Goal: Find specific page/section: Find specific page/section

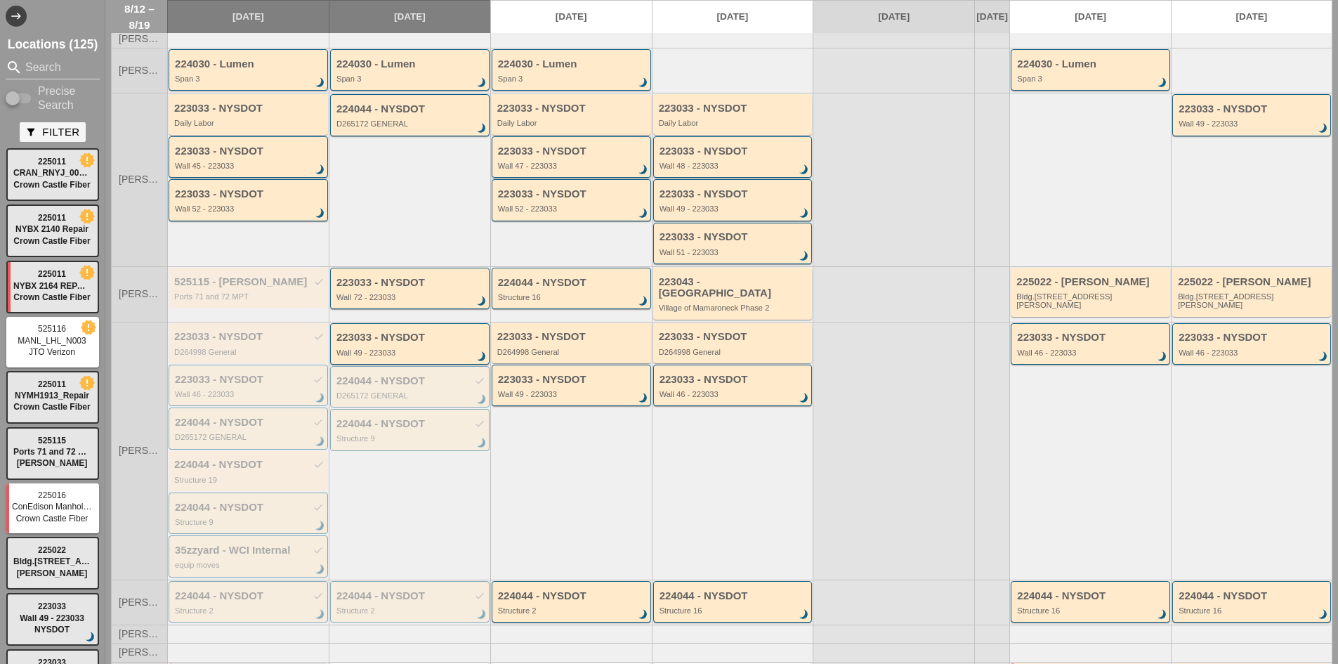
scroll to position [211, 0]
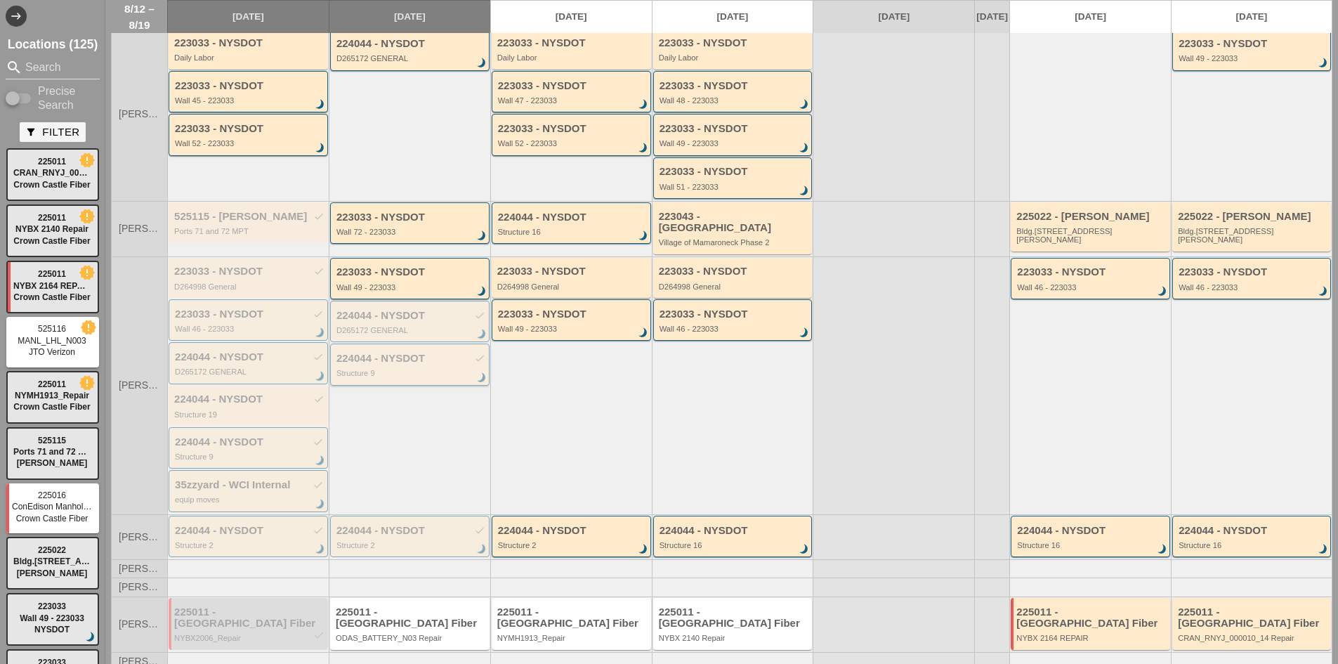
click at [422, 377] on div "Structure 9" at bounding box center [411, 373] width 149 height 8
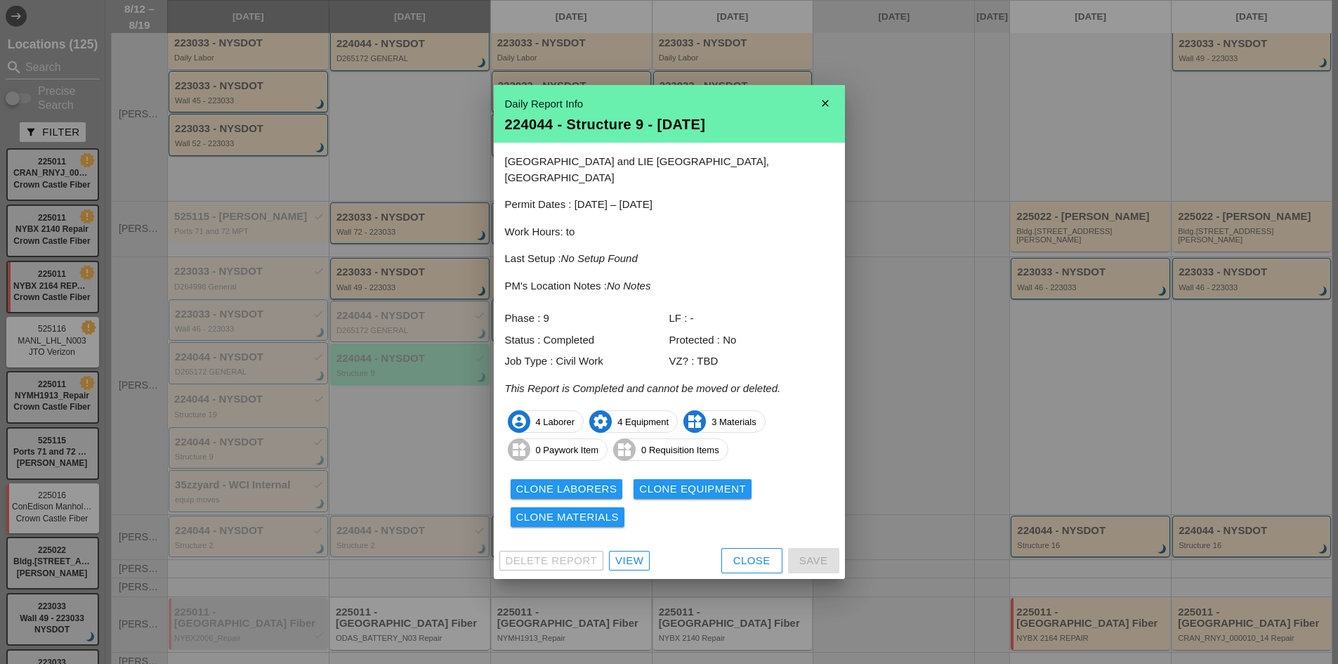
click at [627, 553] on div "View" at bounding box center [629, 561] width 28 height 16
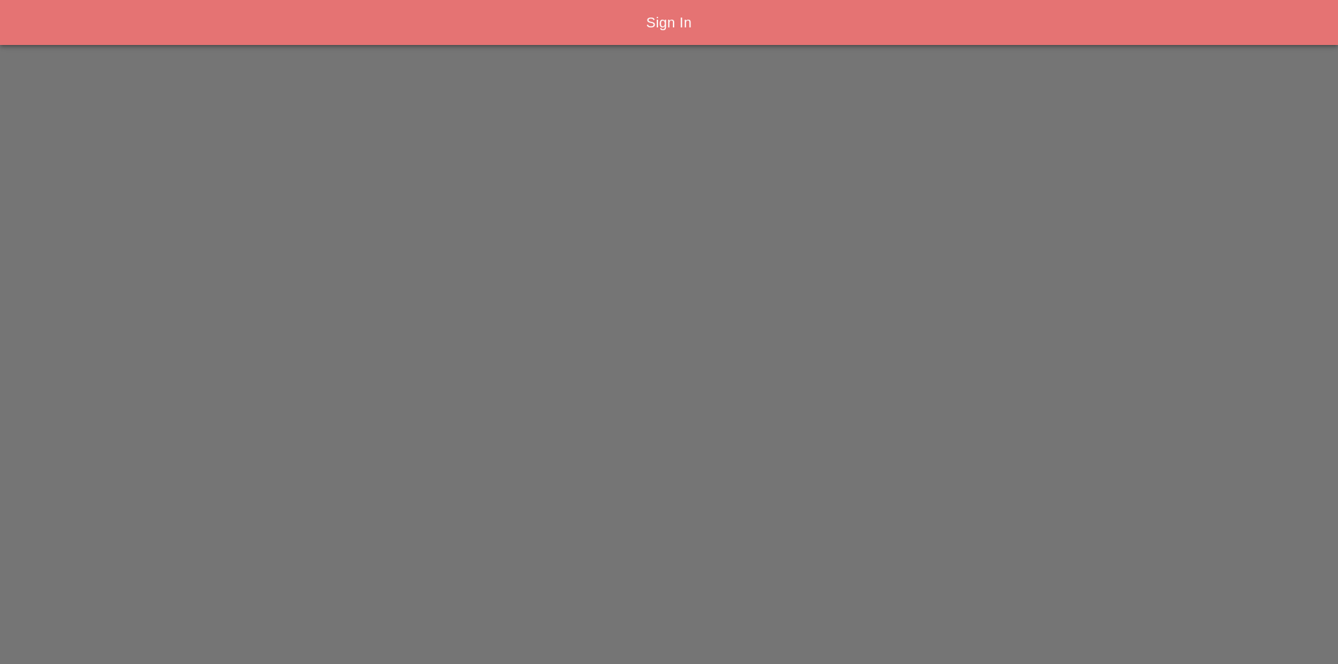
type input "[EMAIL_ADDRESS][PERSON_NAME][DOMAIN_NAME]"
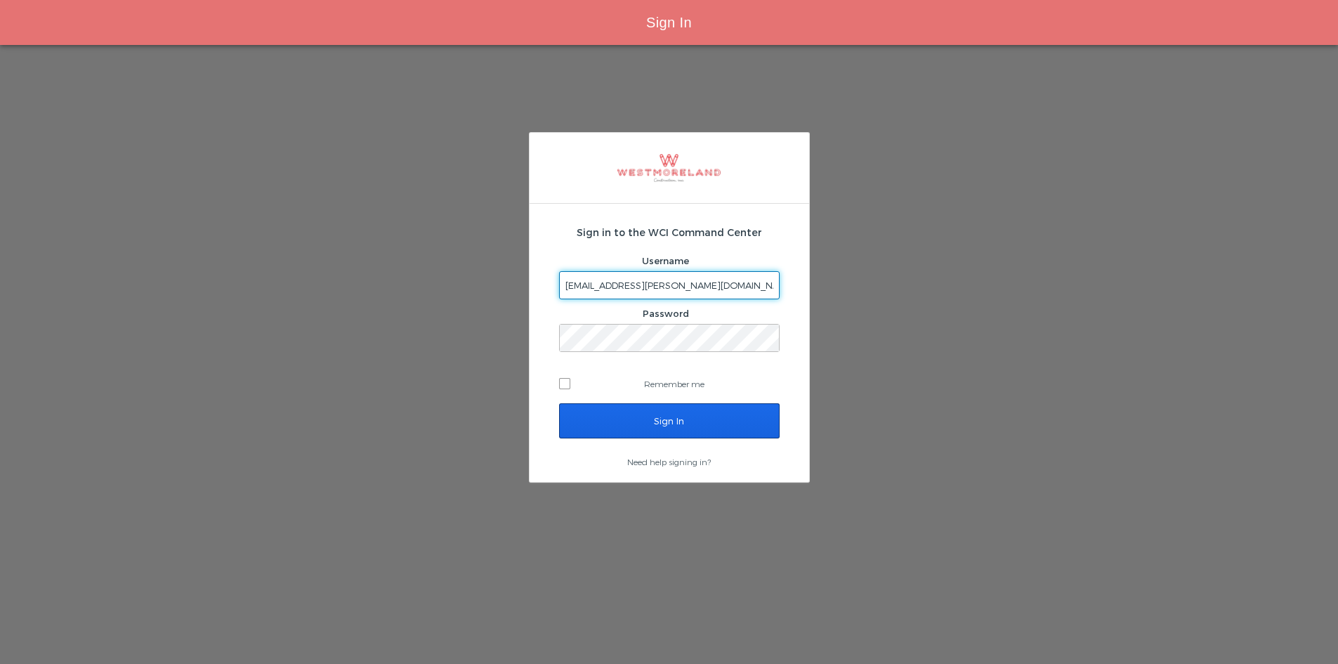
click at [677, 420] on input "Sign In" at bounding box center [669, 420] width 221 height 35
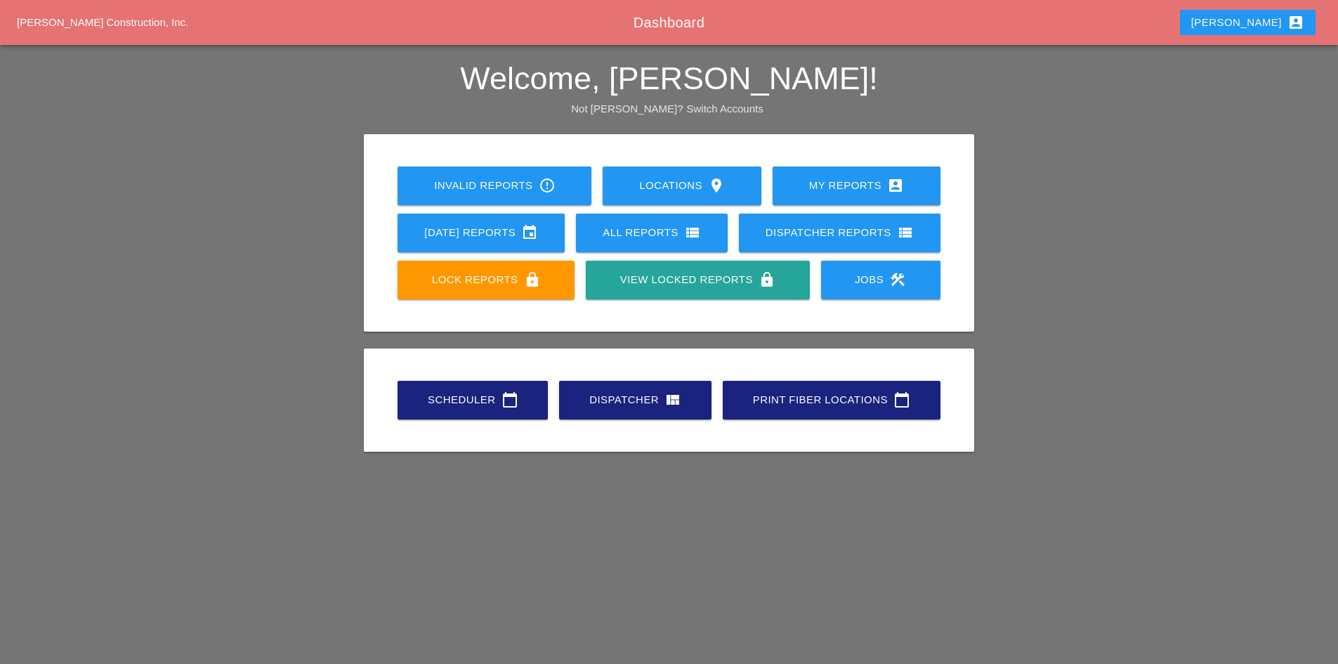
click at [445, 406] on div "Scheduler calendar_today" at bounding box center [472, 399] width 105 height 17
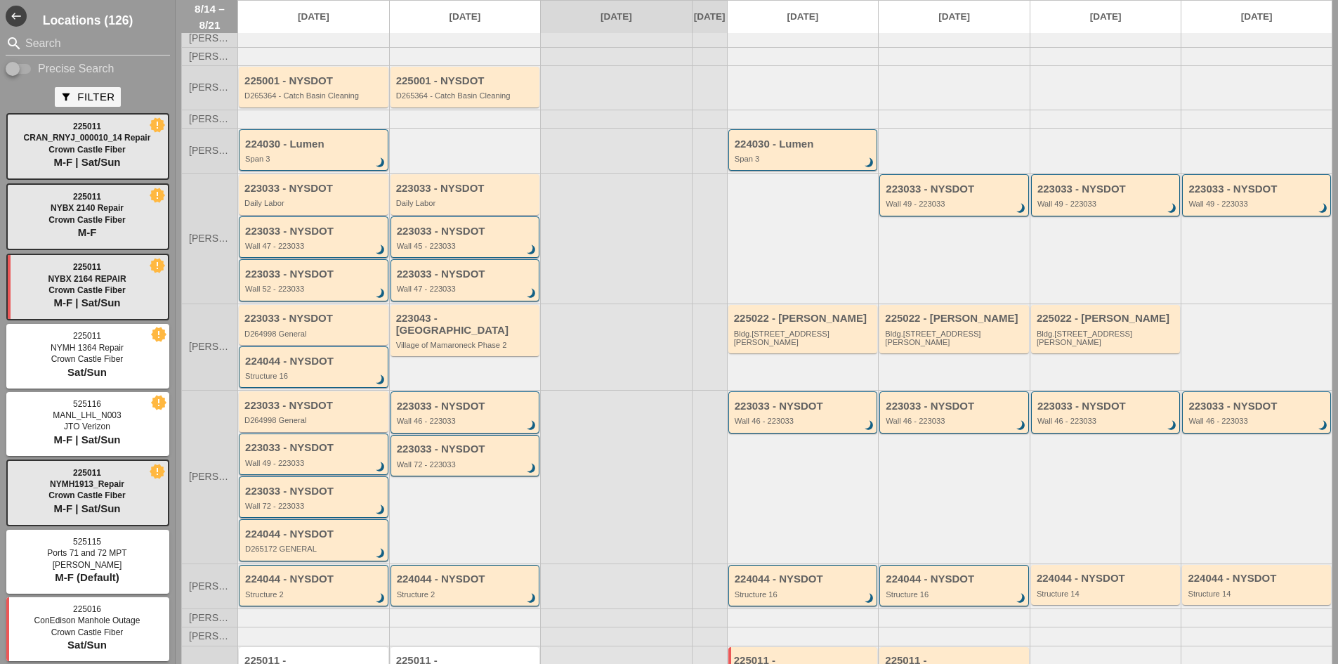
scroll to position [150, 0]
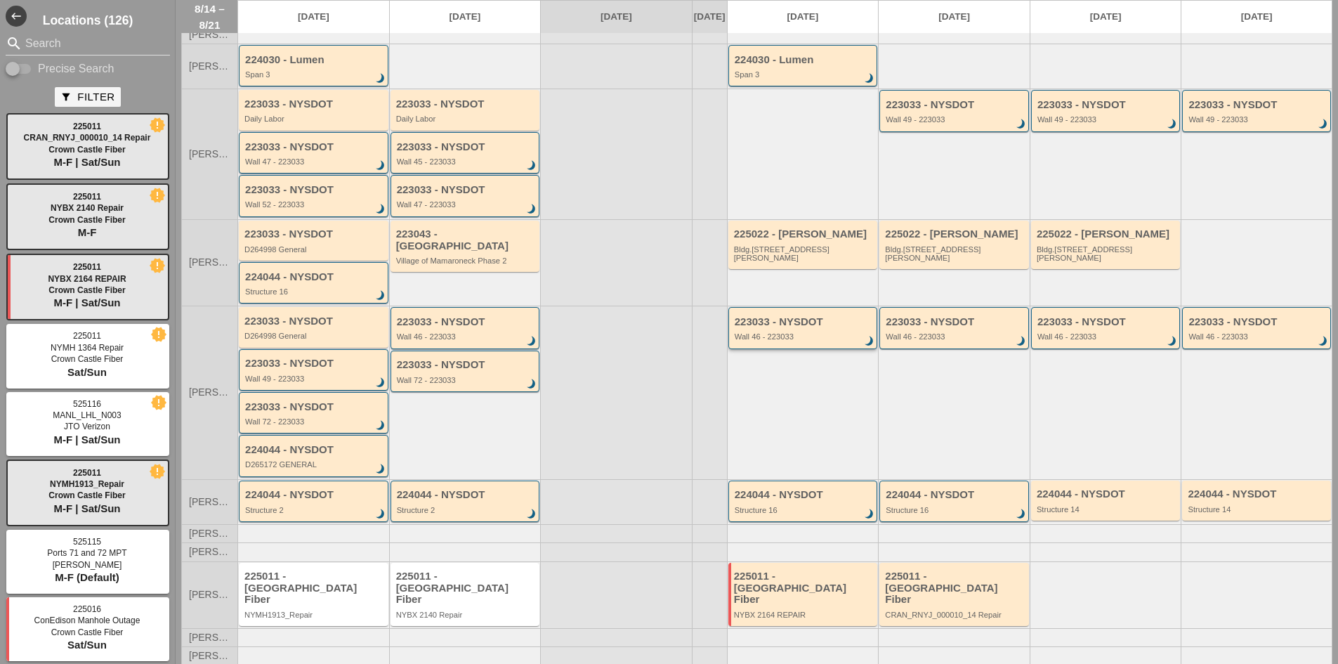
click at [769, 339] on div "223033 - NYSDOT Wall 46 - 223033 brightness_3" at bounding box center [804, 328] width 139 height 25
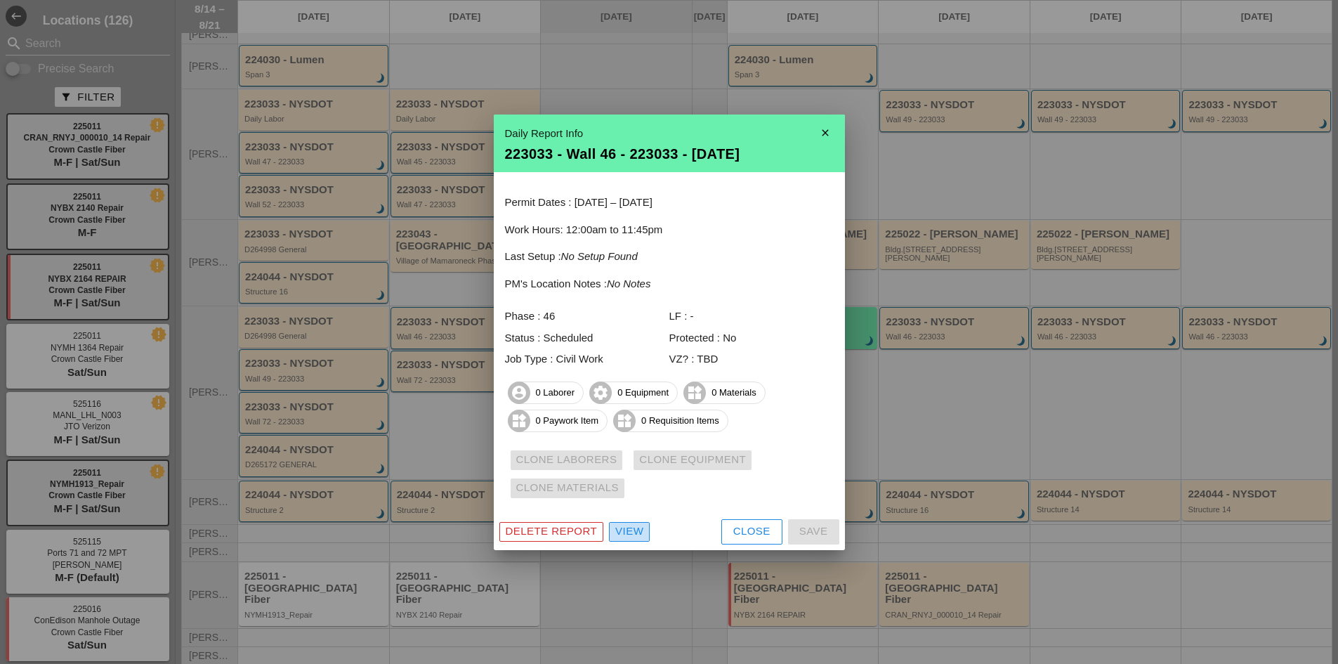
click at [639, 535] on div "View" at bounding box center [629, 531] width 28 height 16
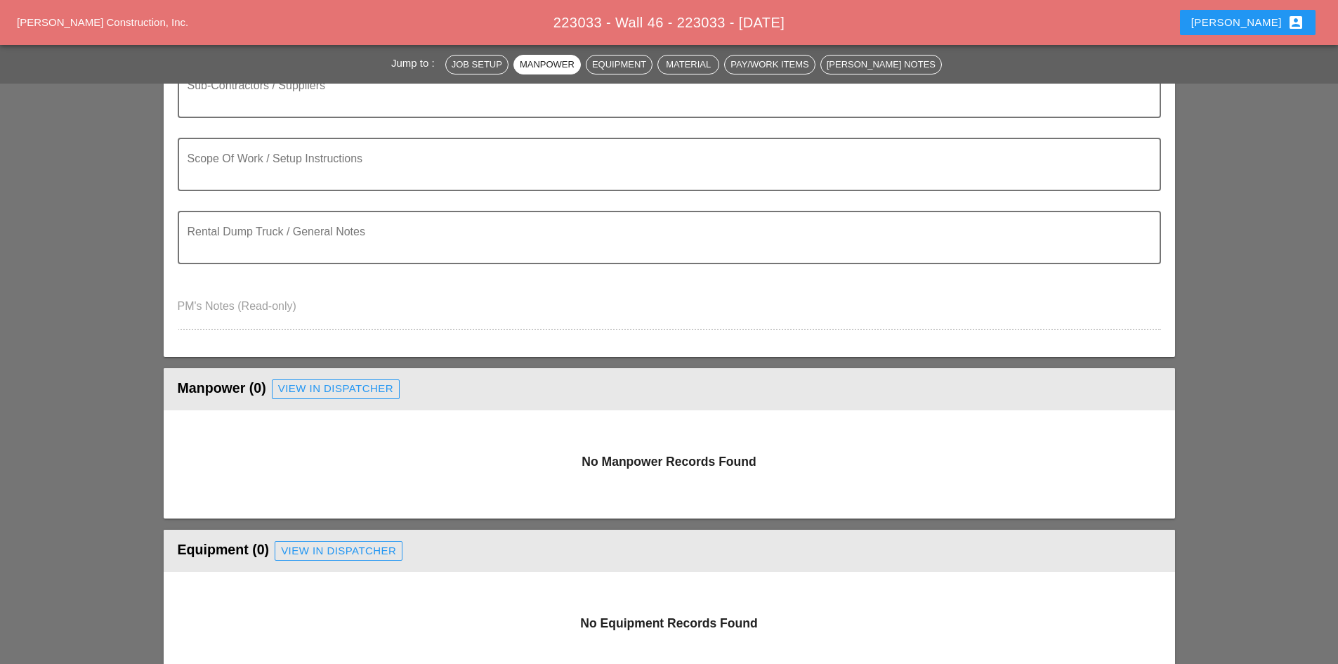
scroll to position [141, 0]
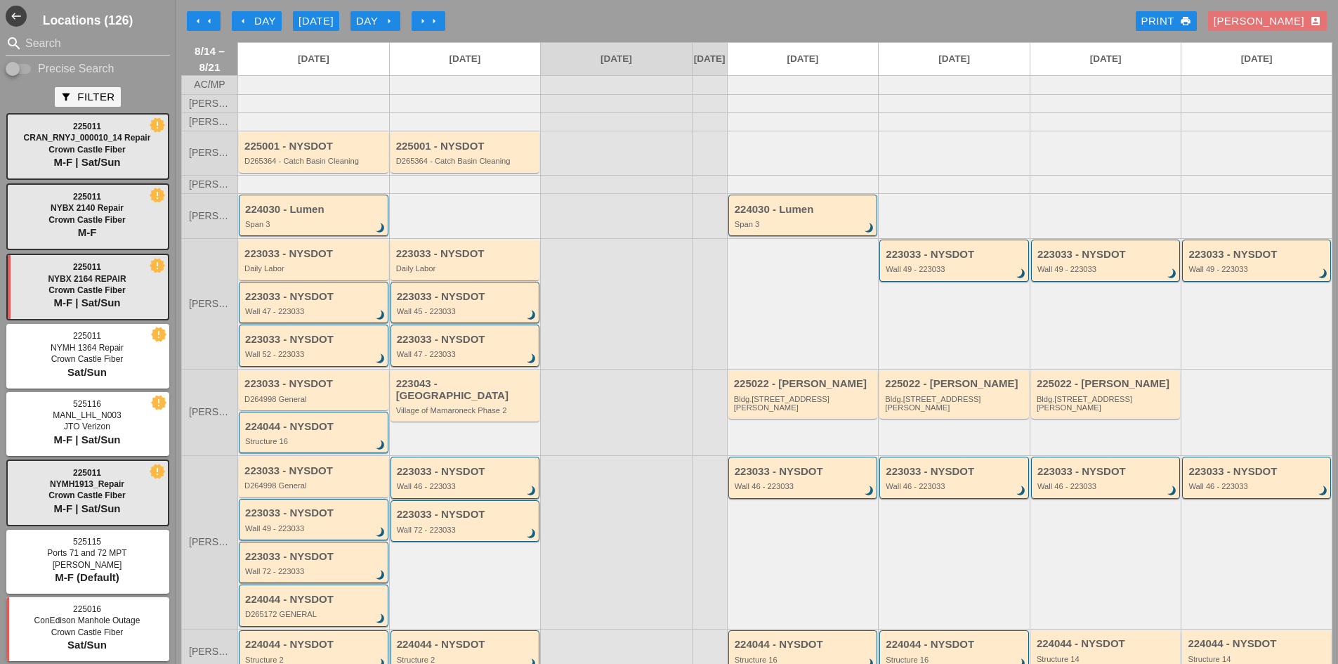
click at [195, 20] on icon "arrow_left" at bounding box center [198, 20] width 11 height 11
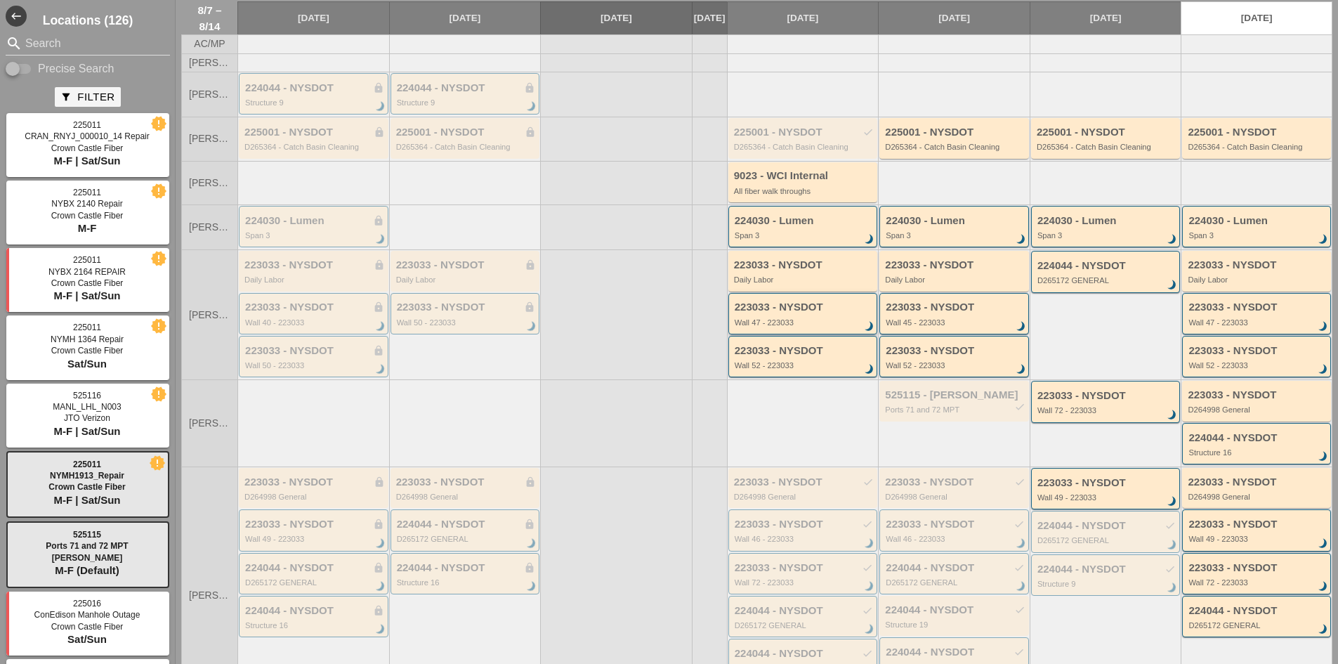
scroll to position [141, 0]
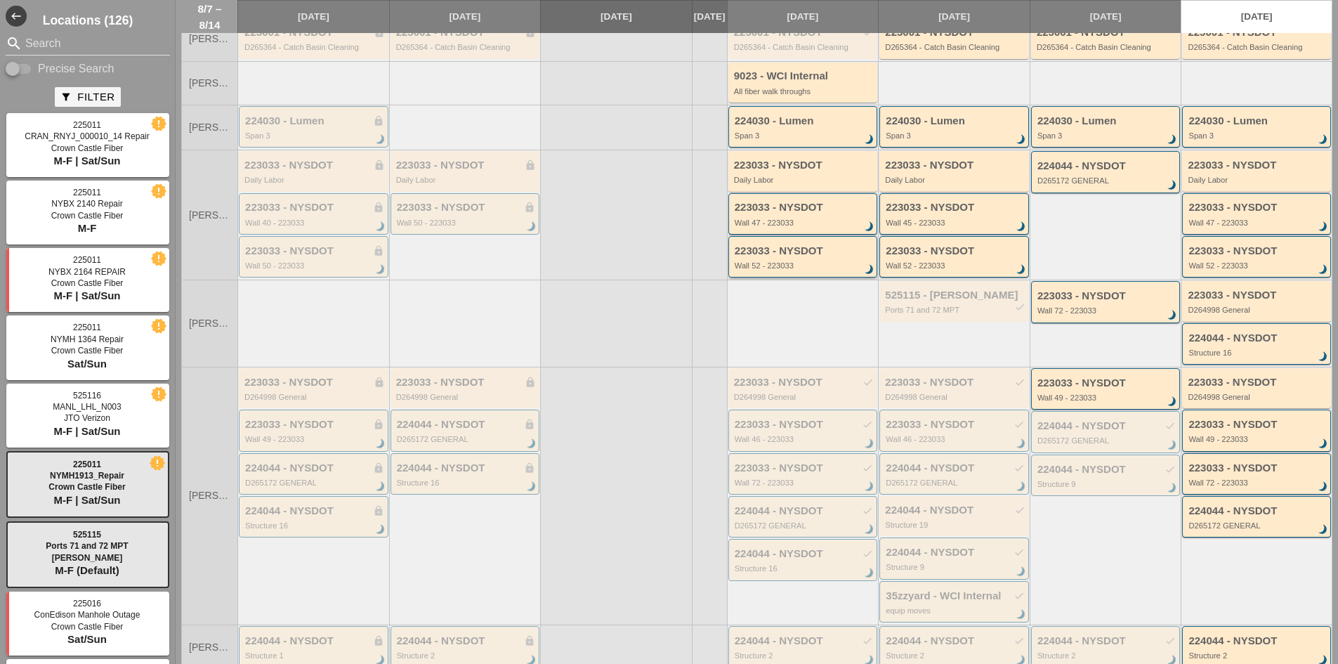
click at [783, 271] on div "223033 - NYSDOT Wall 52 - 223033 brightness_3" at bounding box center [804, 257] width 139 height 25
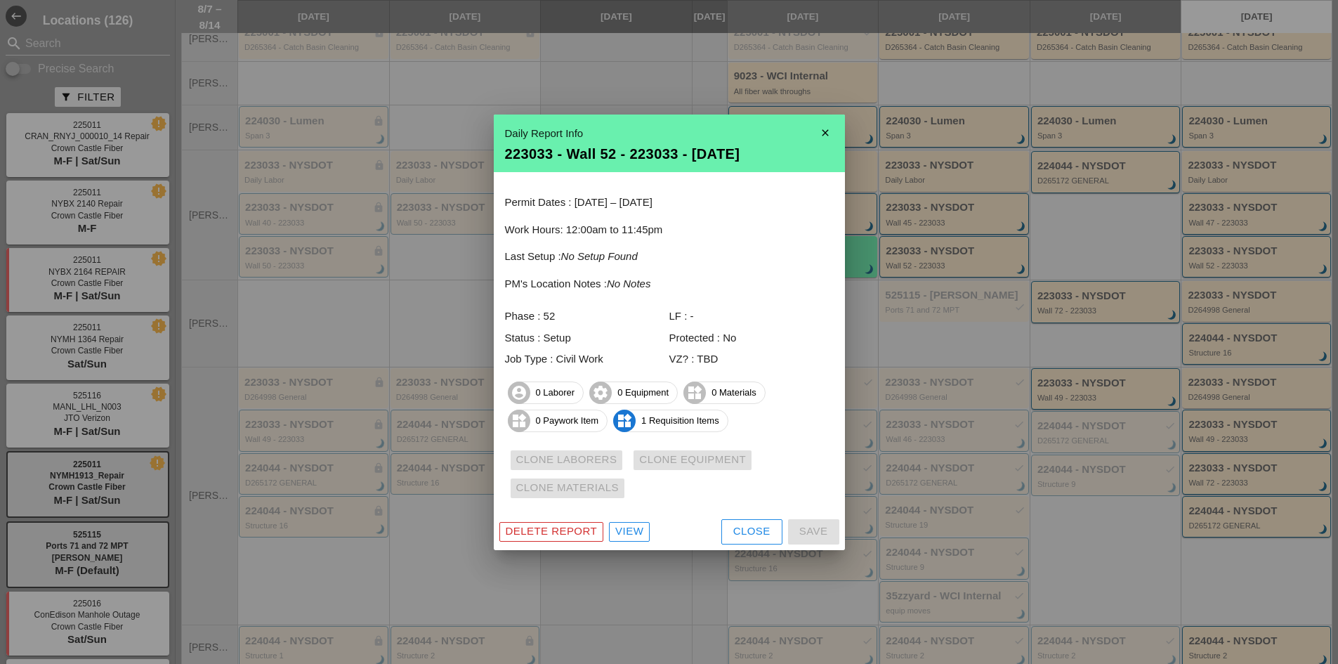
click at [649, 525] on link "View" at bounding box center [629, 532] width 41 height 20
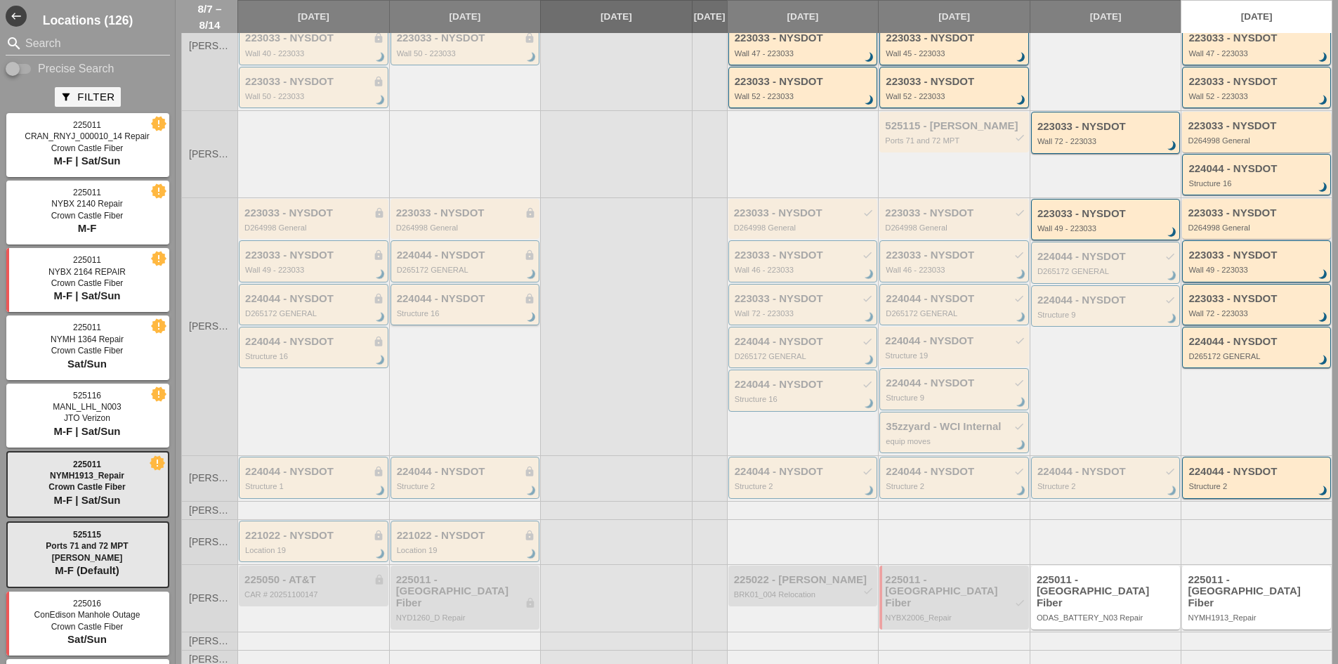
scroll to position [313, 0]
click at [452, 475] on div "224044 - NYSDOT lock" at bounding box center [466, 469] width 139 height 12
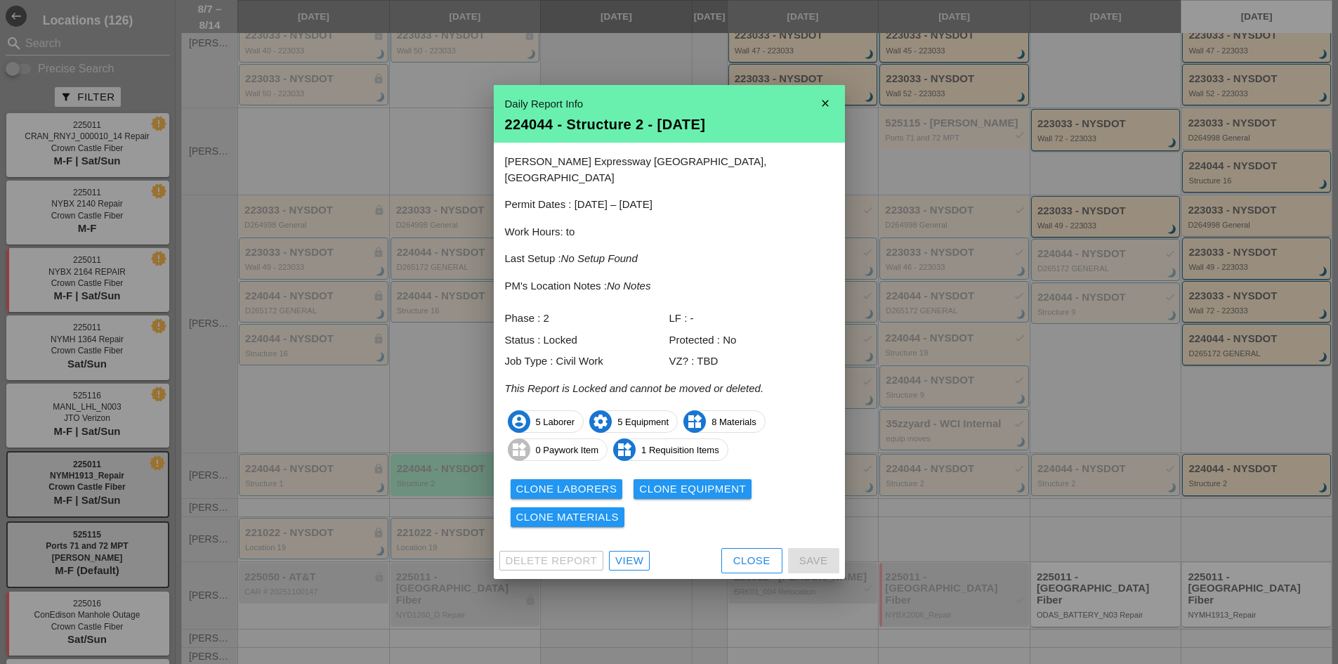
click at [635, 553] on div "View" at bounding box center [629, 561] width 28 height 16
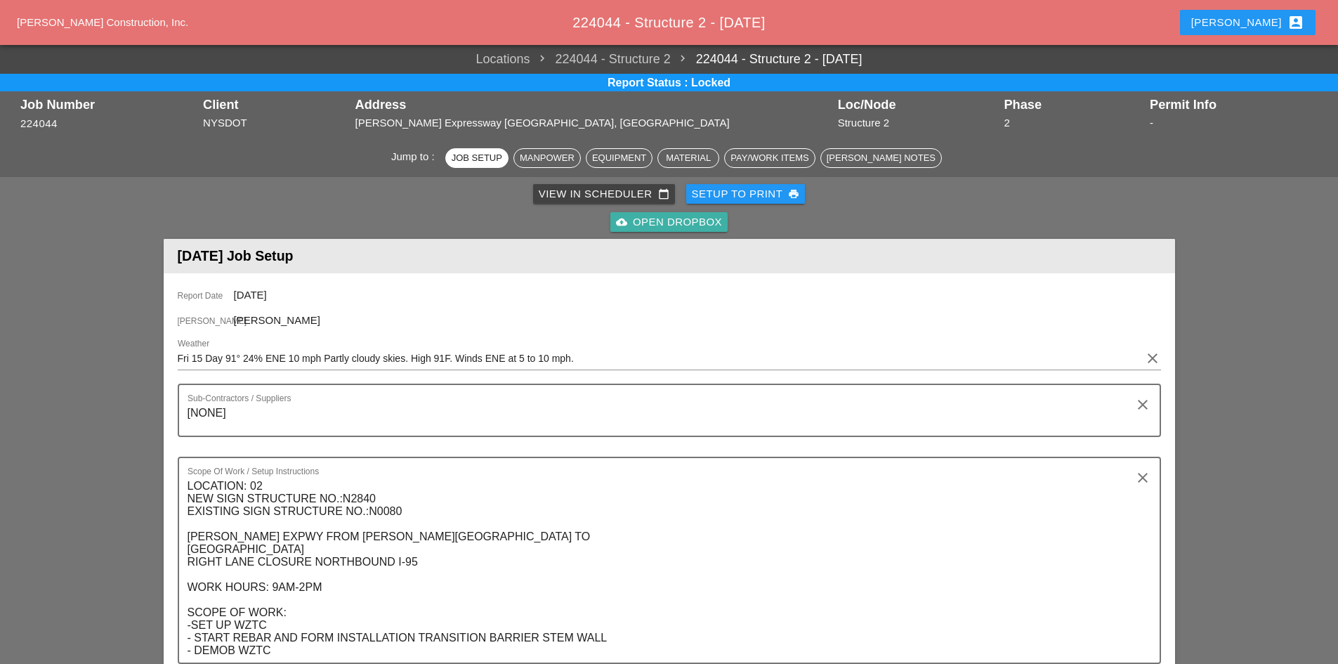
click at [658, 229] on div "cloud_upload Open Dropbox" at bounding box center [669, 222] width 106 height 16
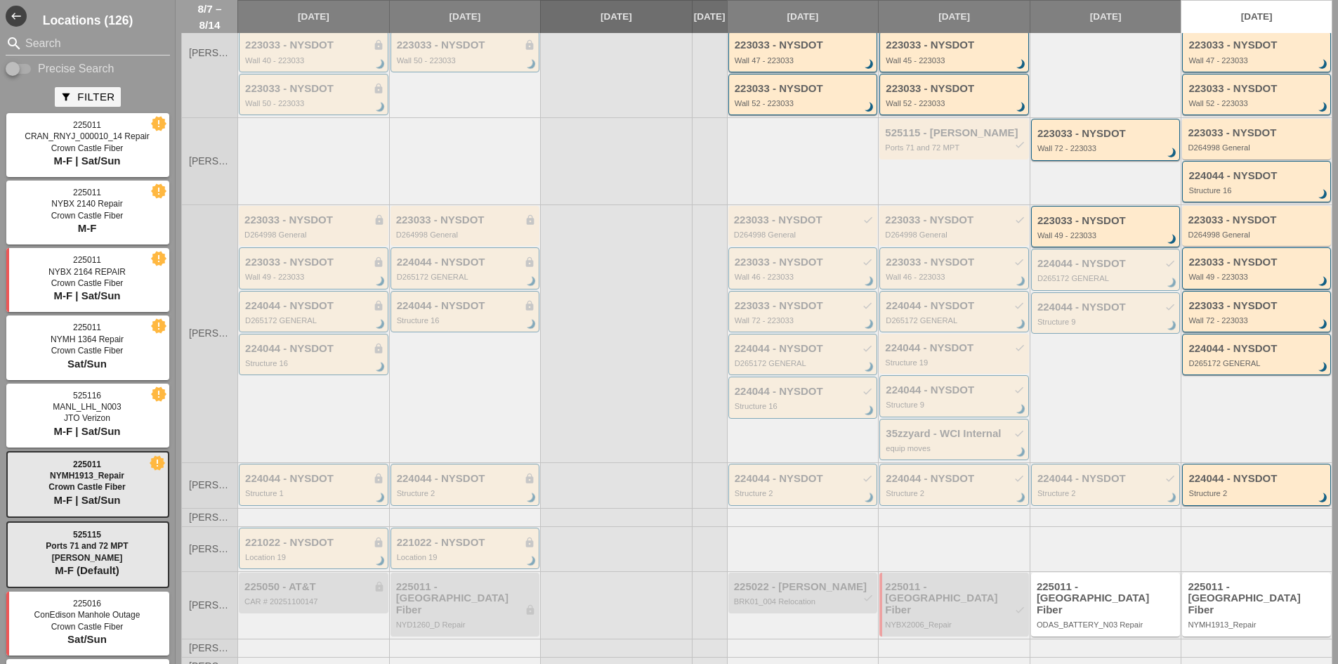
scroll to position [313, 0]
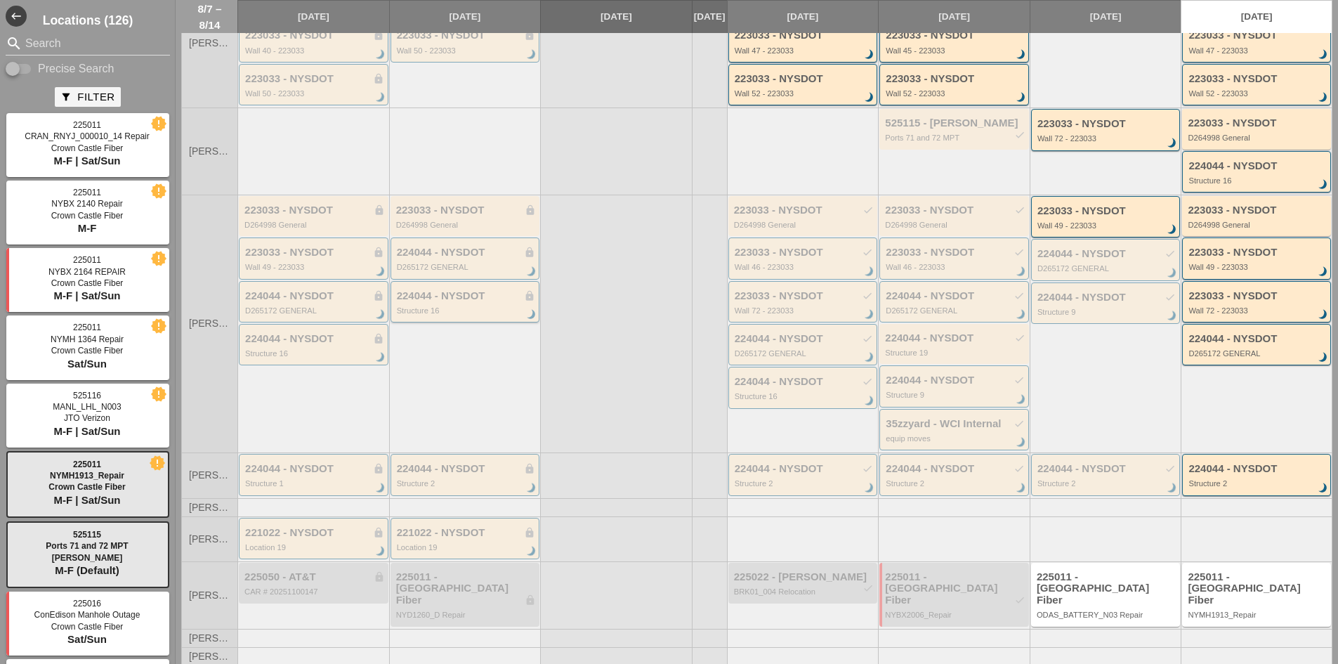
click at [457, 302] on div "224044 - NYSDOT lock" at bounding box center [466, 296] width 139 height 12
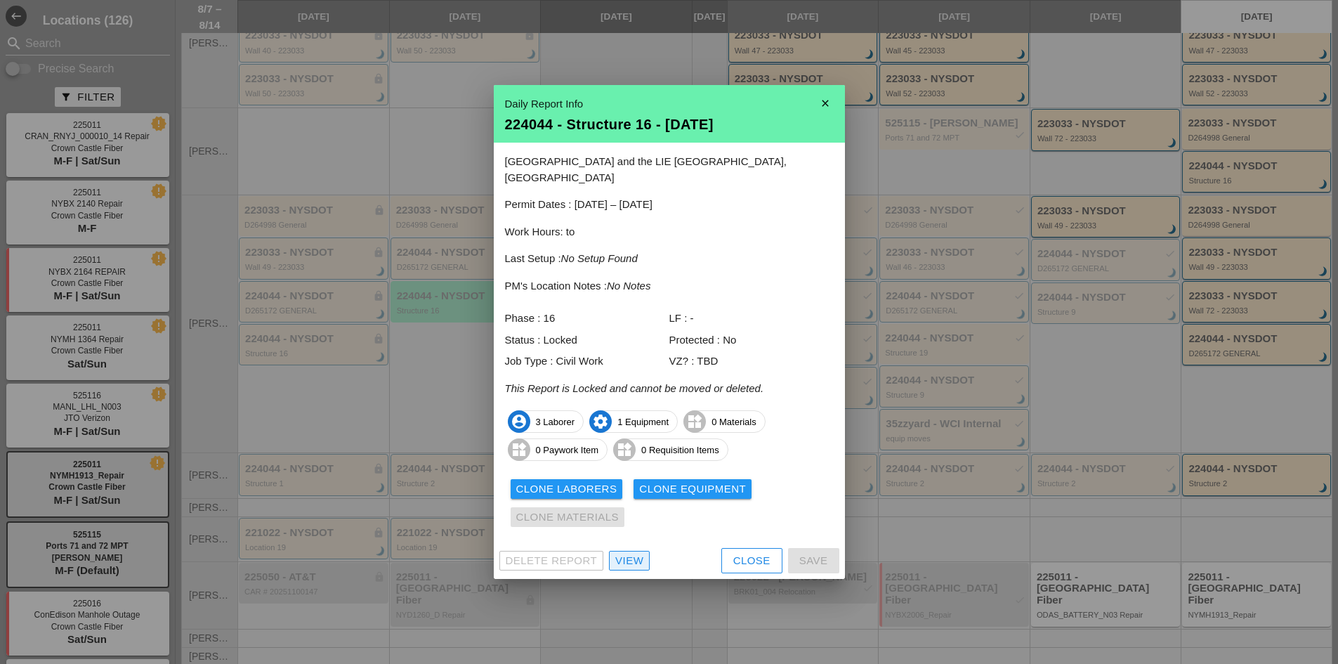
drag, startPoint x: 624, startPoint y: 558, endPoint x: 630, endPoint y: 550, distance: 10.0
click at [624, 558] on div "View" at bounding box center [629, 561] width 28 height 16
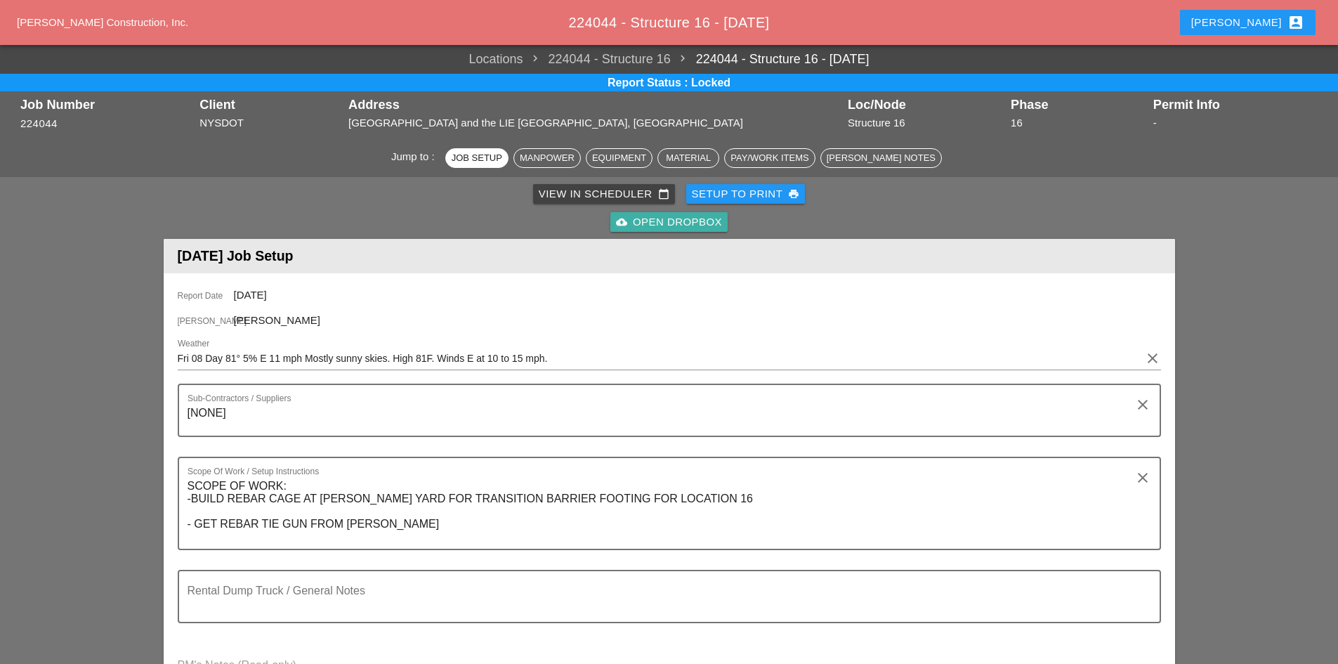
click at [660, 219] on div "cloud_upload Open Dropbox" at bounding box center [669, 222] width 106 height 16
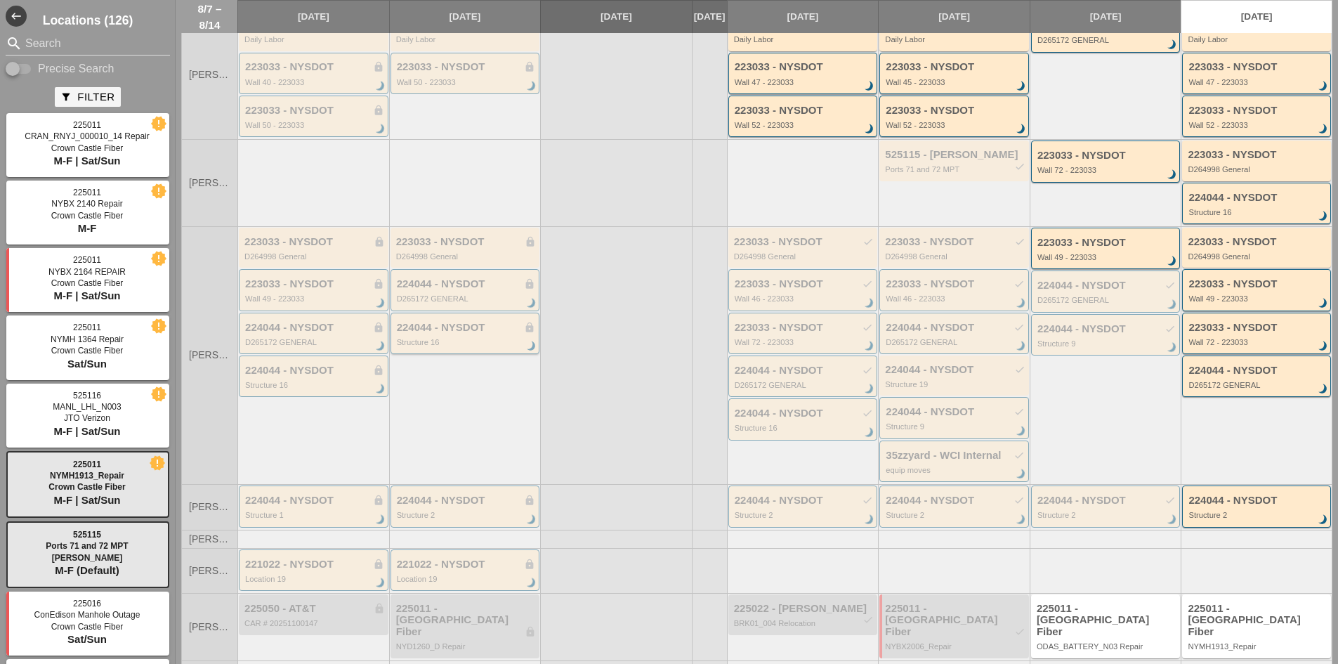
scroll to position [313, 0]
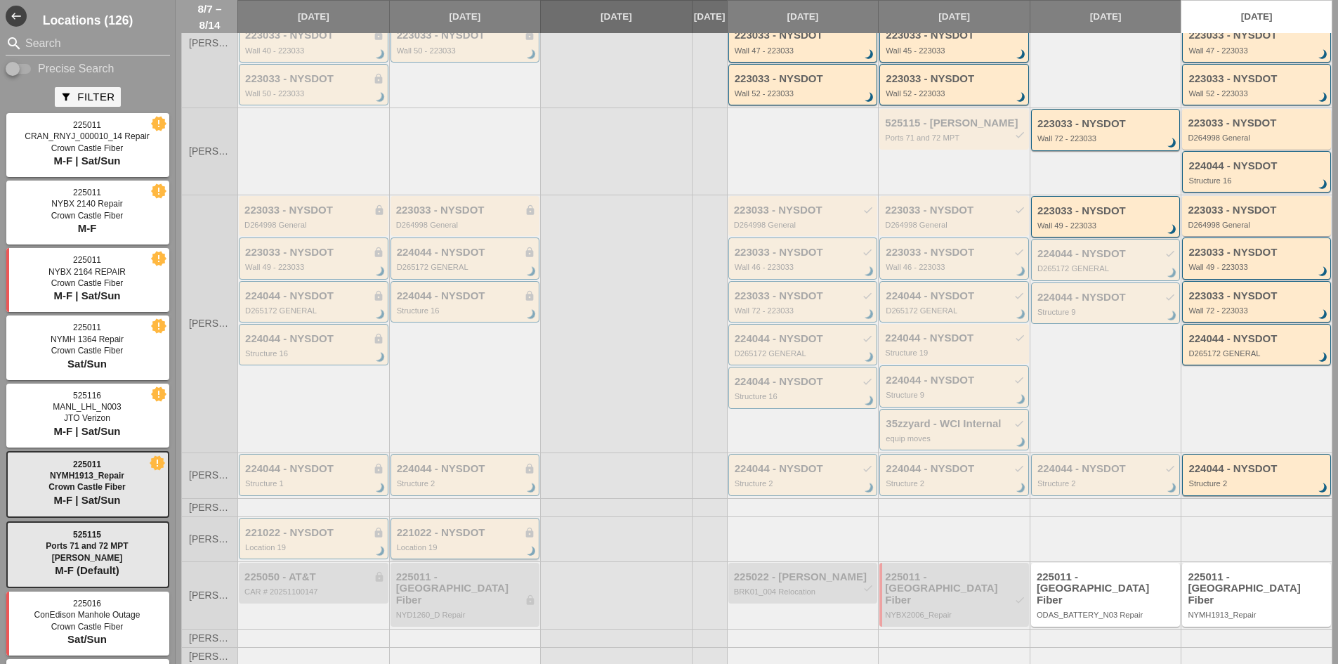
click at [435, 552] on div "Location 19" at bounding box center [466, 547] width 139 height 8
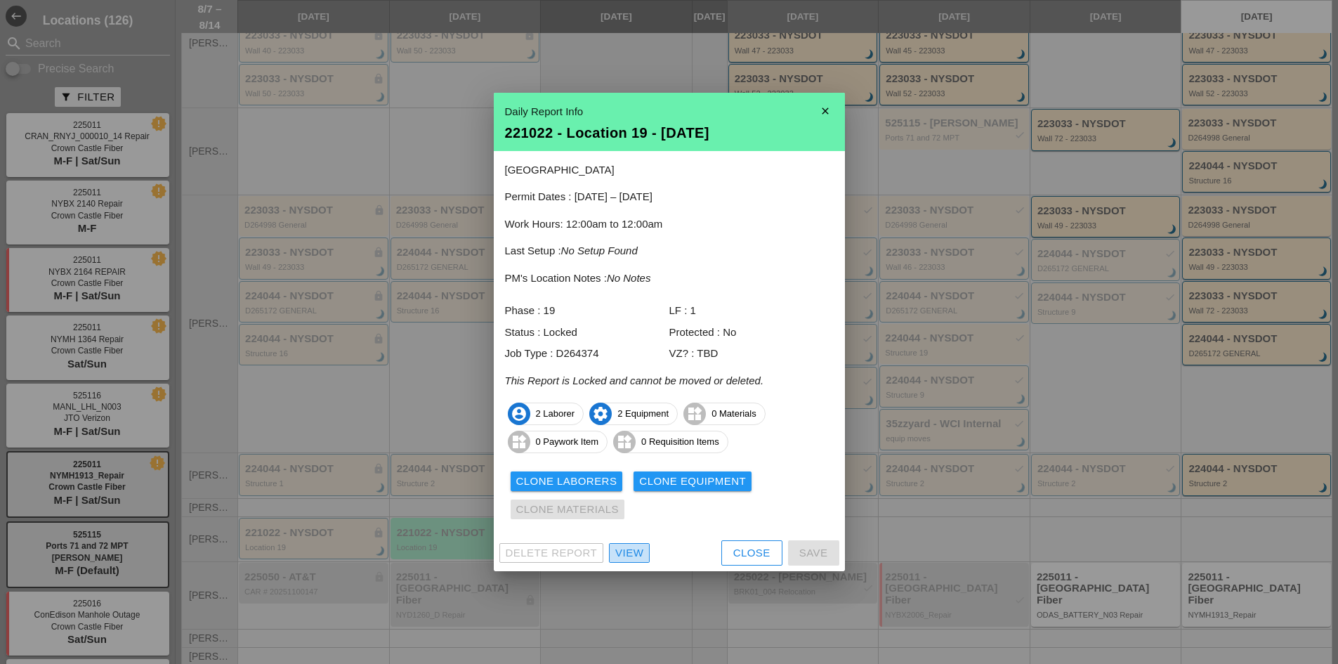
click at [634, 559] on div "View" at bounding box center [629, 553] width 28 height 16
